Goal: Navigation & Orientation: Find specific page/section

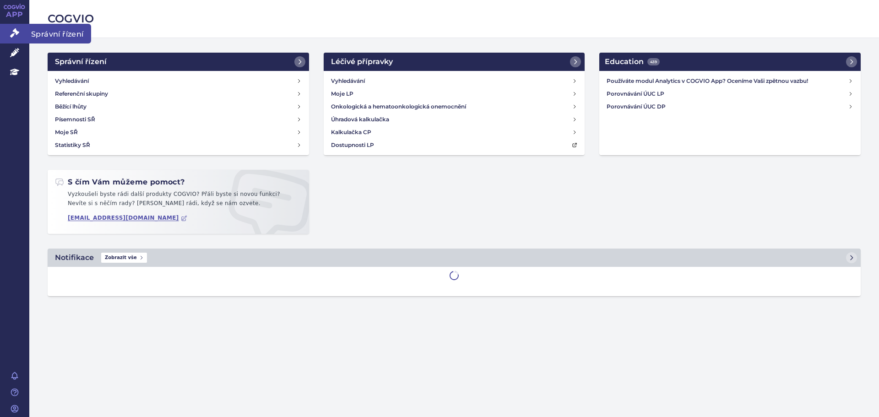
click at [12, 34] on icon at bounding box center [14, 32] width 9 height 9
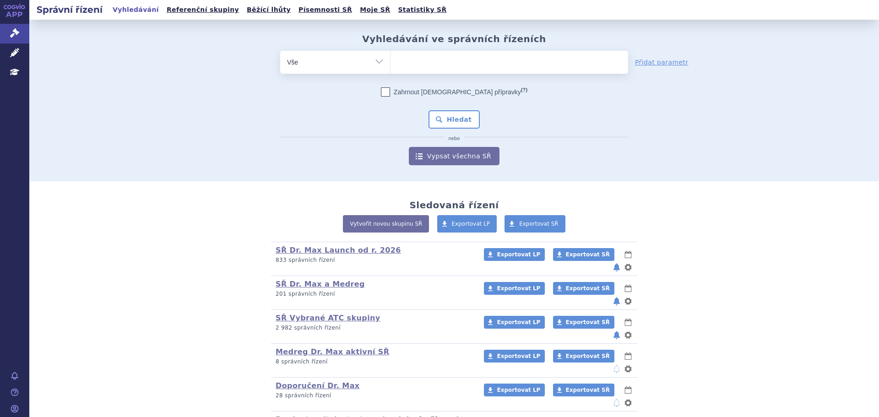
click at [407, 65] on ul at bounding box center [508, 60] width 237 height 19
click at [390, 65] on select at bounding box center [390, 61] width 0 height 23
